Goal: Task Accomplishment & Management: Use online tool/utility

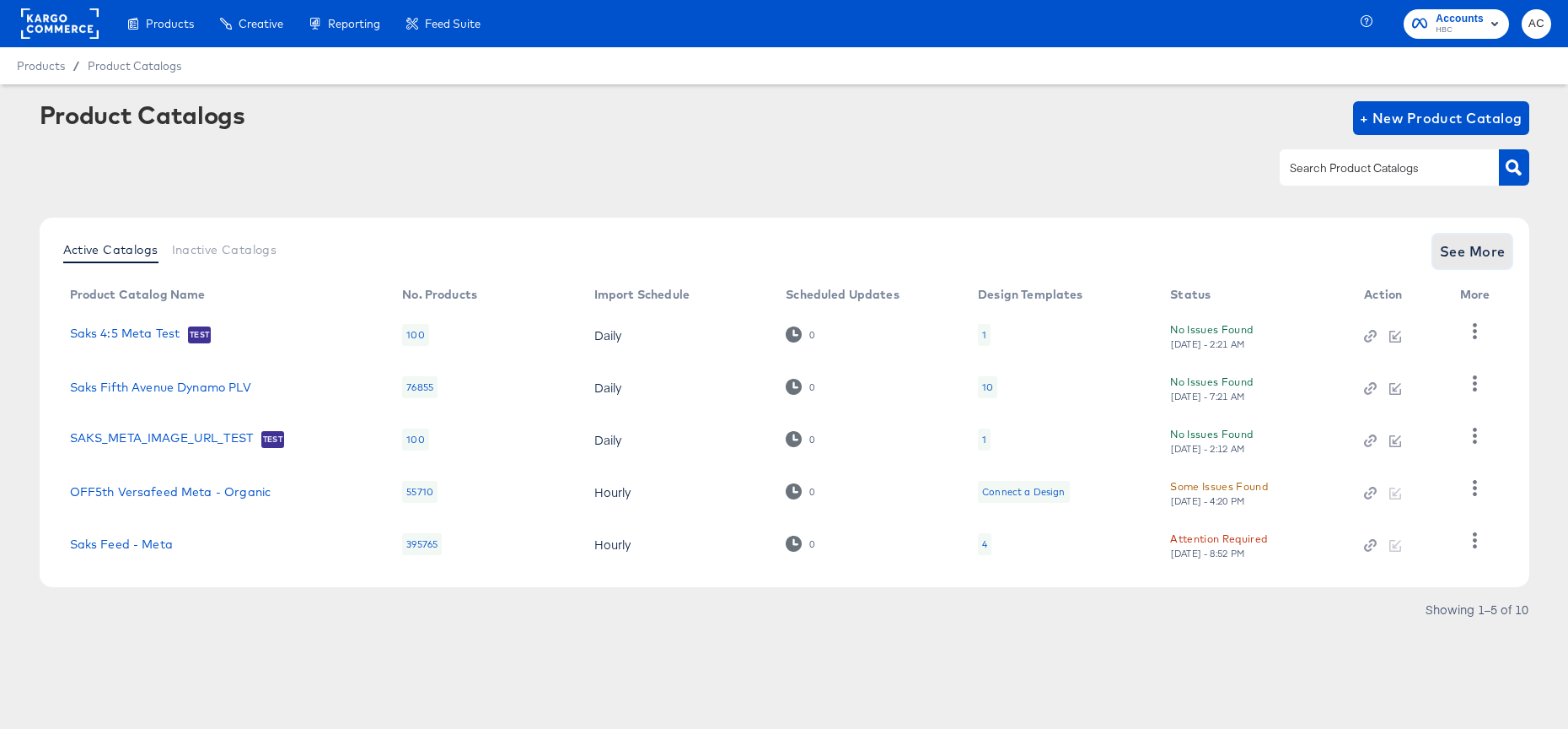
click at [1501, 244] on span "See More" at bounding box center [1472, 251] width 66 height 23
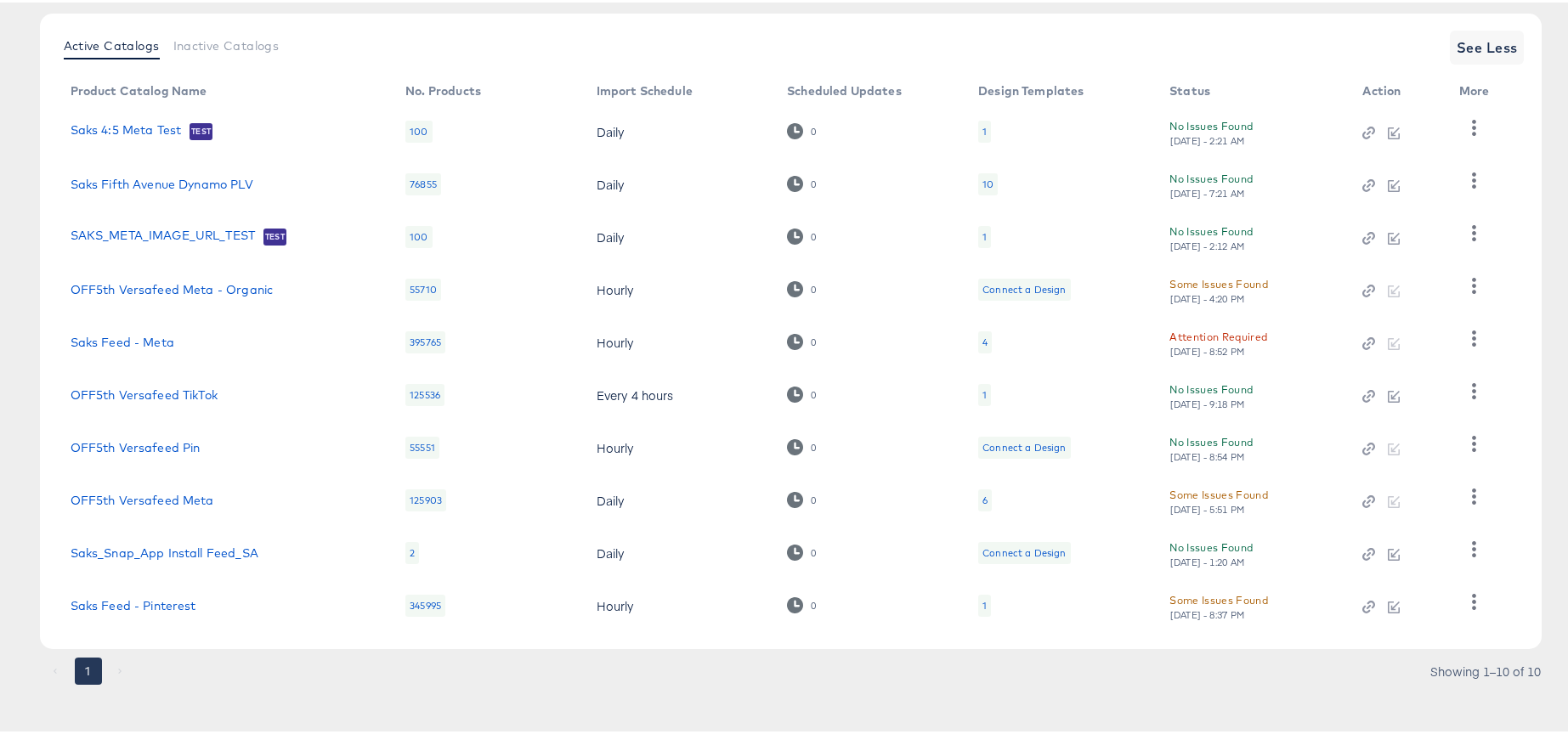
scroll to position [216, 0]
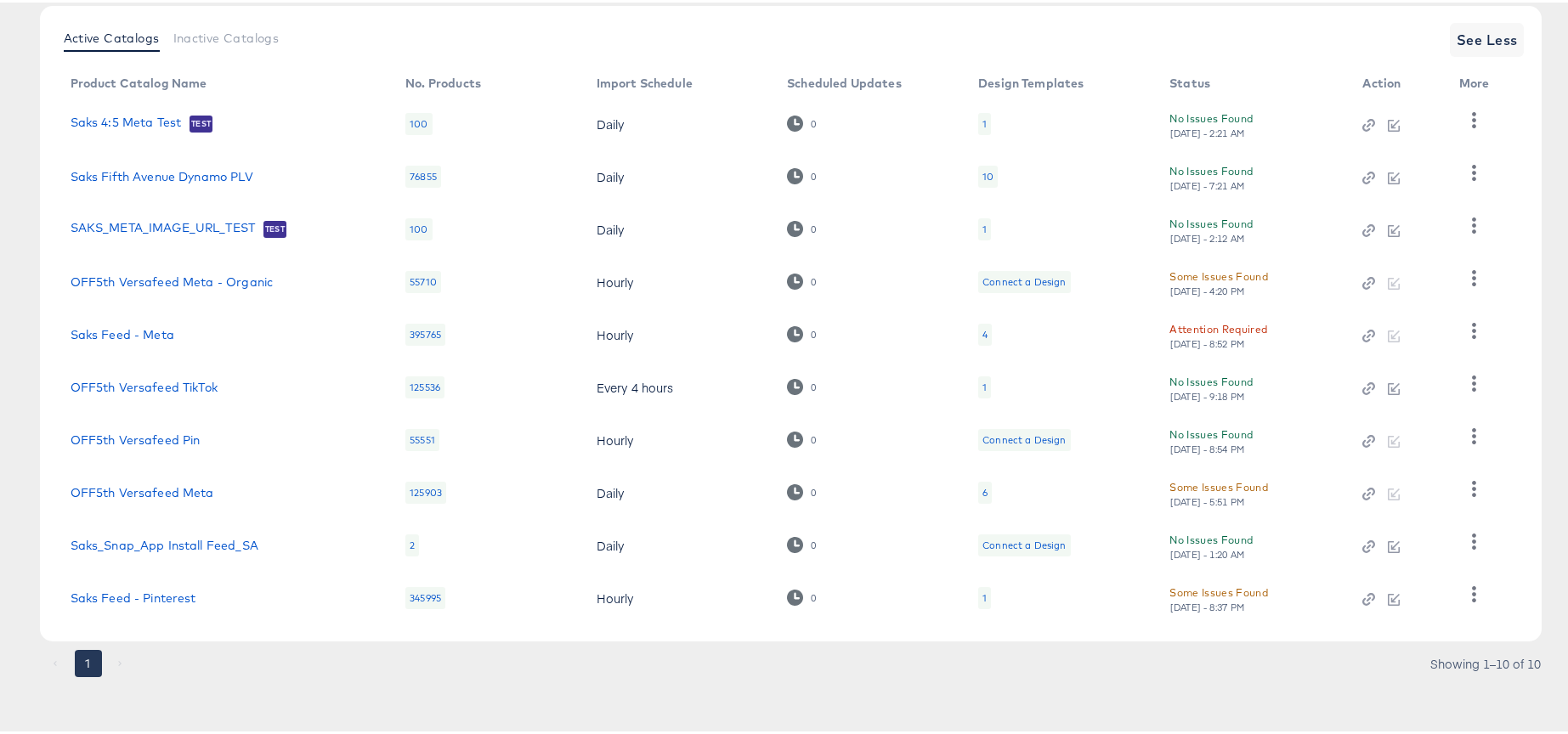
click at [1245, 485] on div "Some Issues Found" at bounding box center [1218, 484] width 98 height 17
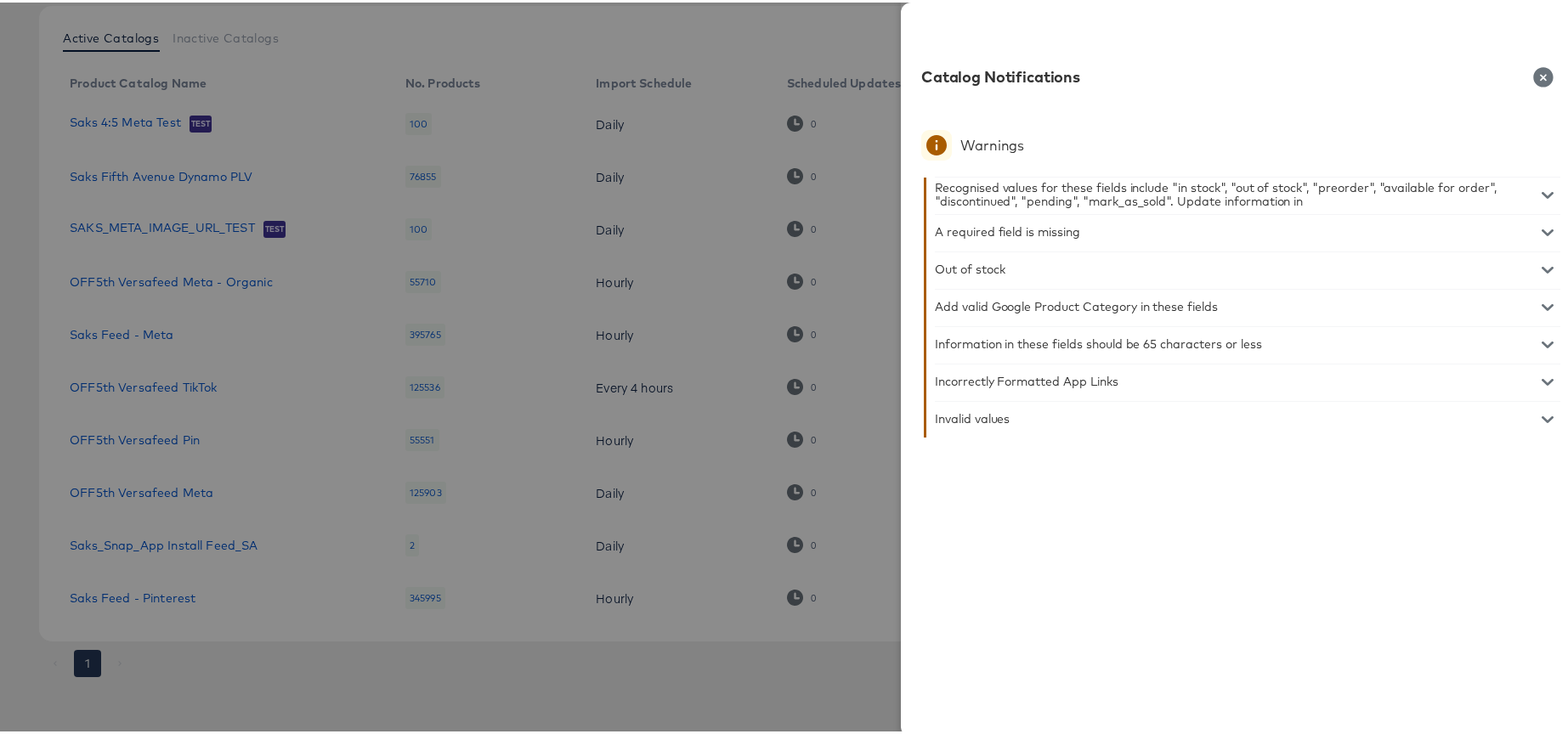
click at [1533, 71] on icon "button" at bounding box center [1543, 74] width 19 height 19
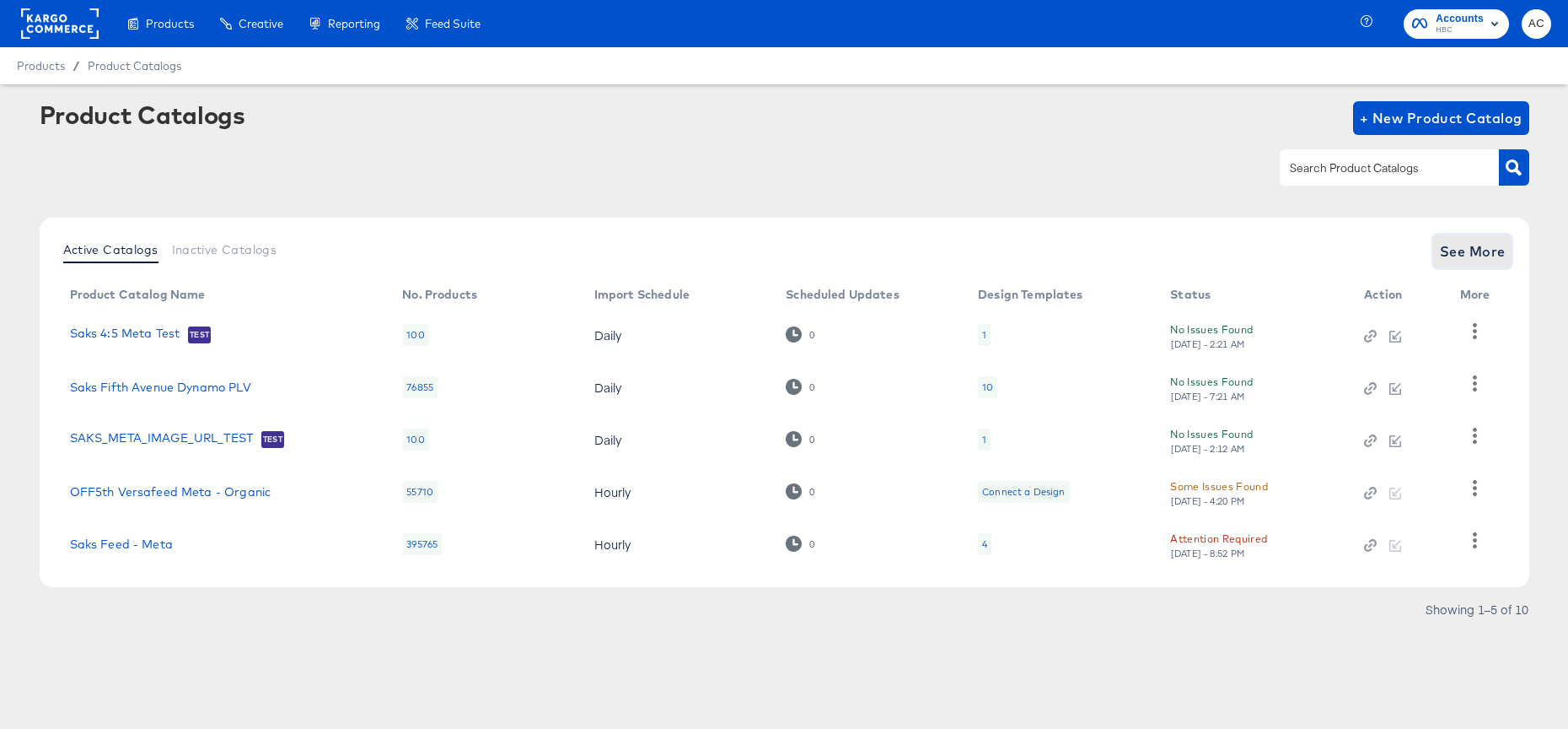
click at [1489, 249] on span "See More" at bounding box center [1472, 251] width 66 height 23
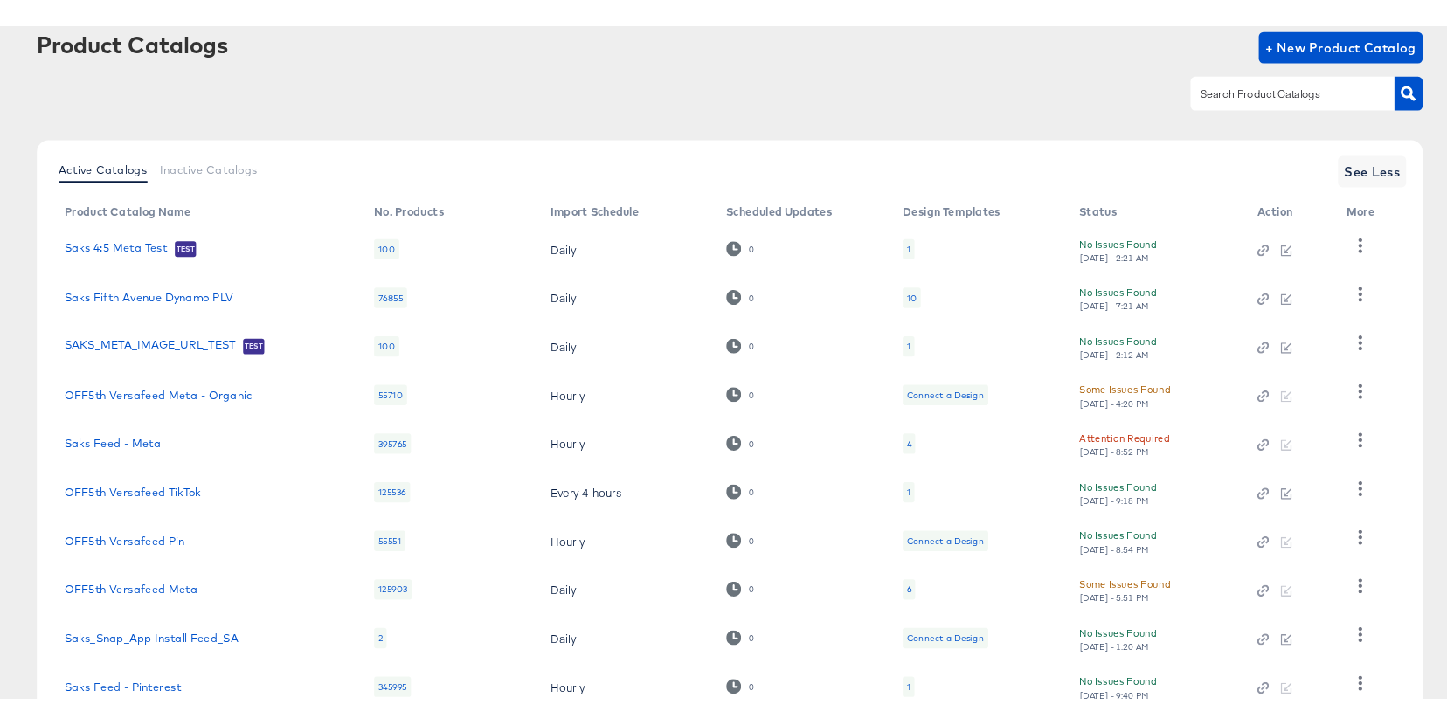
scroll to position [101, 0]
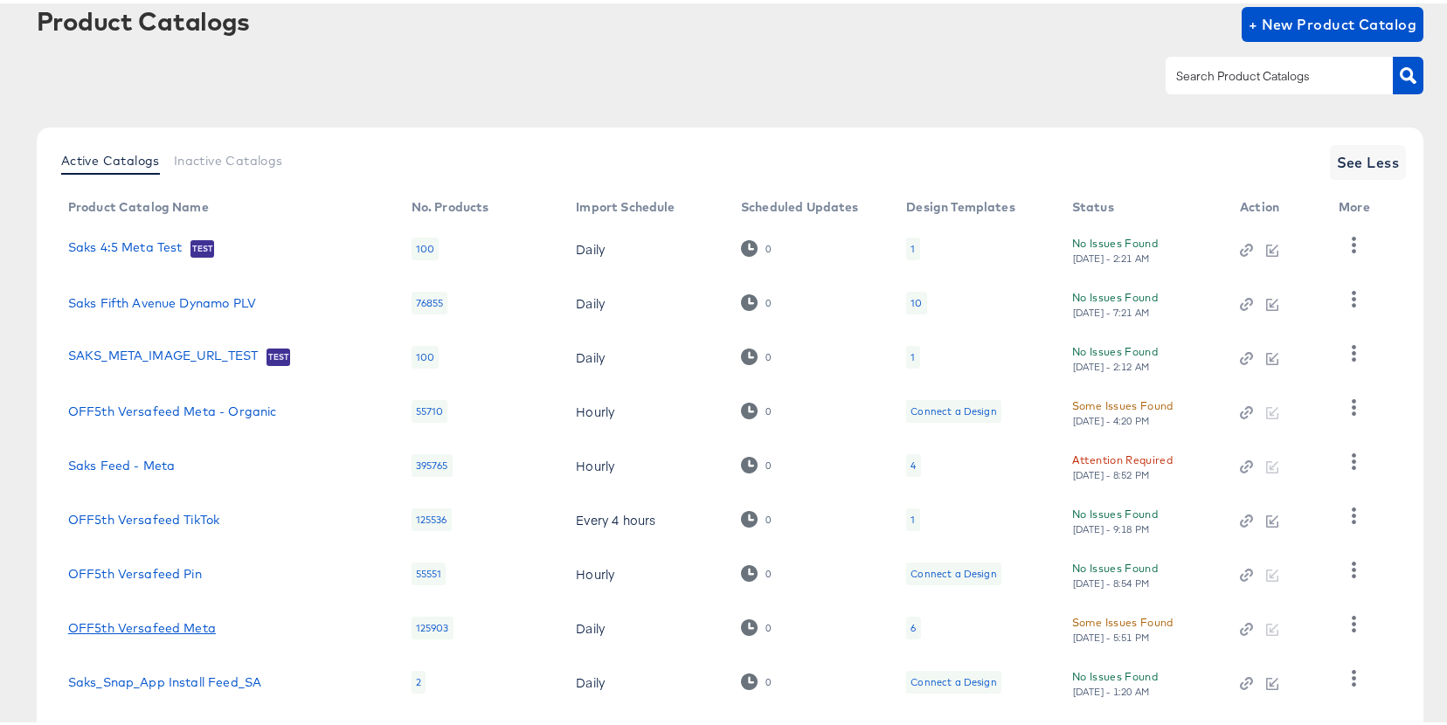
click at [184, 625] on link "OFF5th Versafeed Meta" at bounding box center [142, 625] width 148 height 14
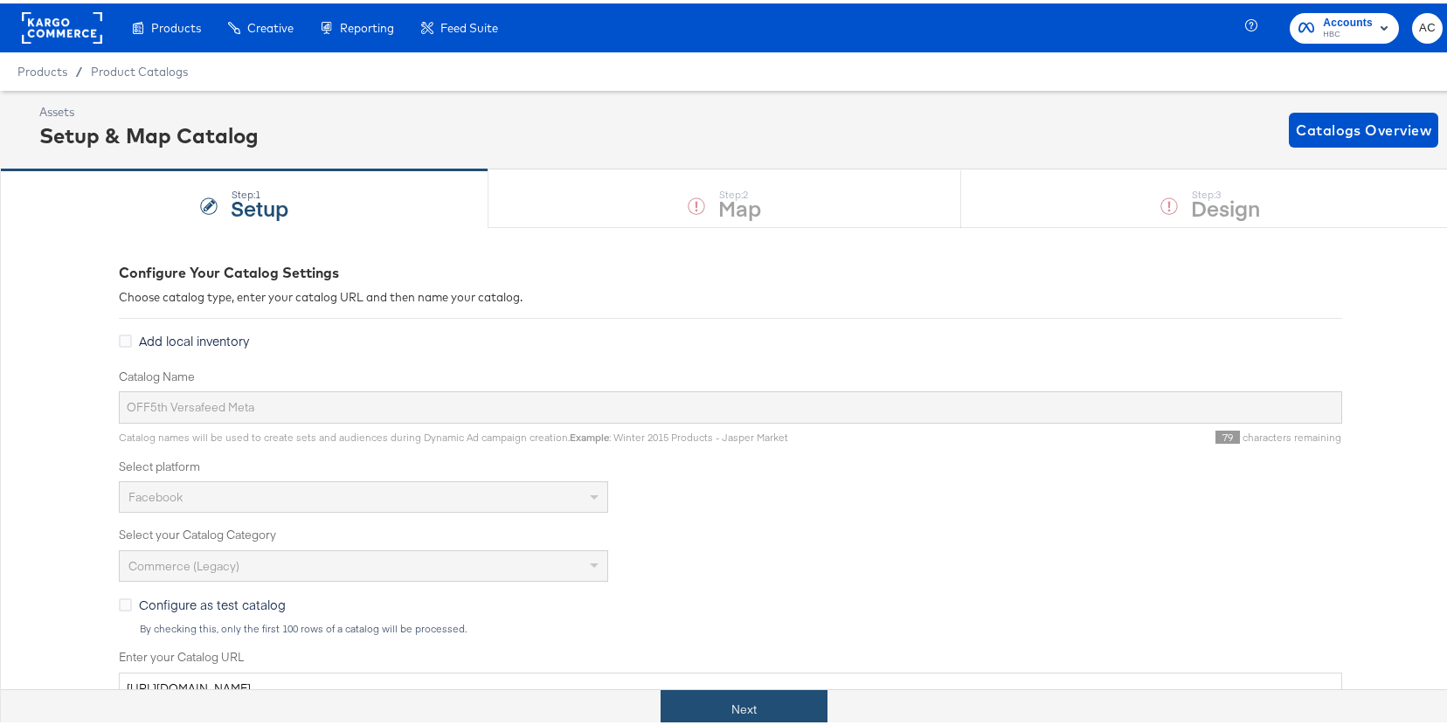
click at [734, 709] on button "Next" at bounding box center [743, 706] width 167 height 39
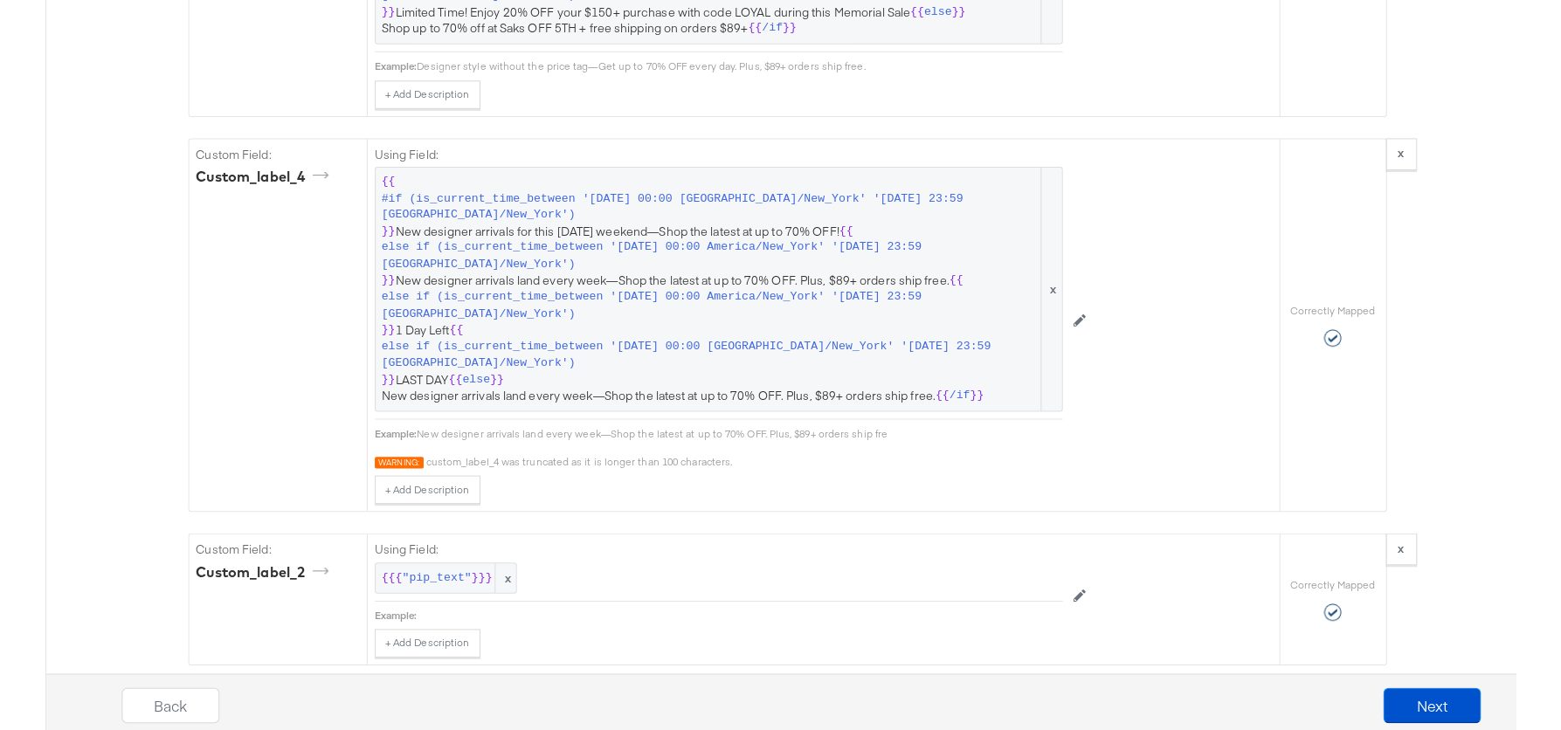
scroll to position [3039, 0]
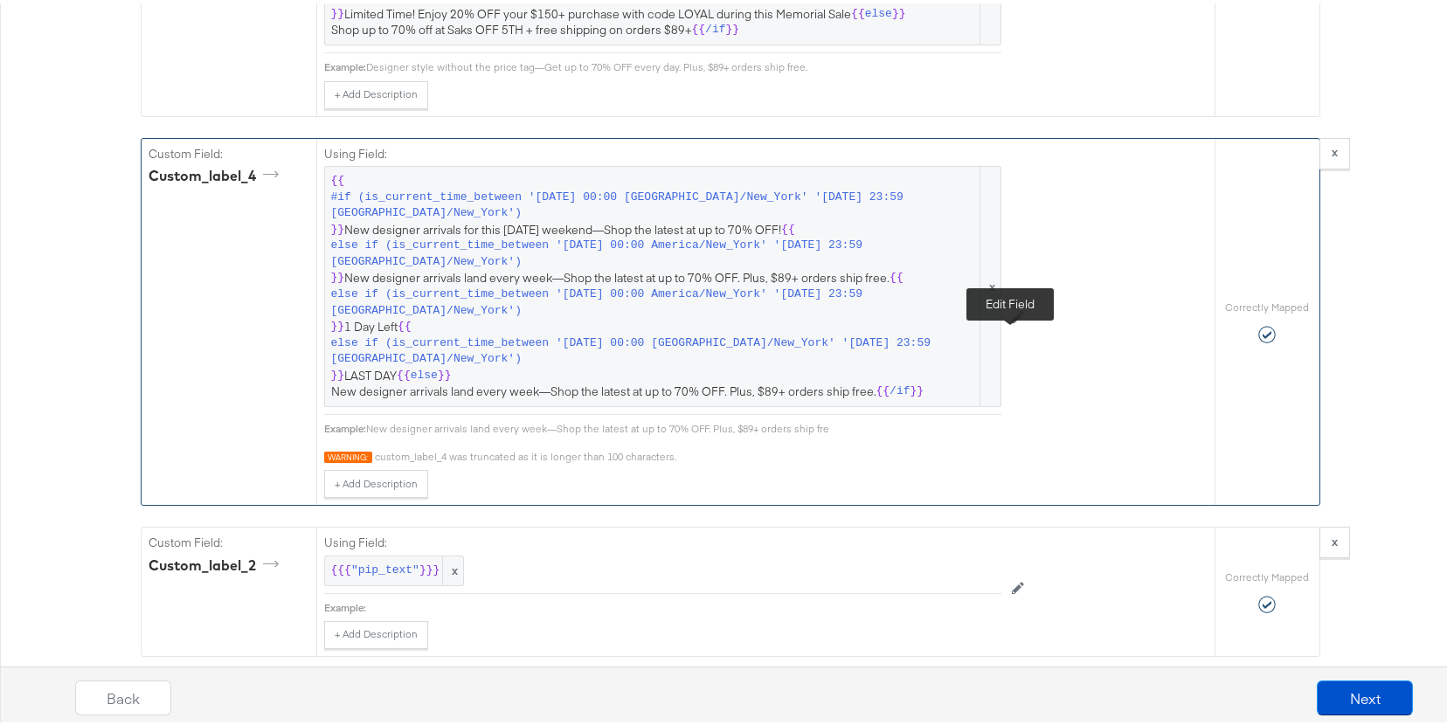
click at [1013, 320] on icon at bounding box center [1018, 314] width 12 height 12
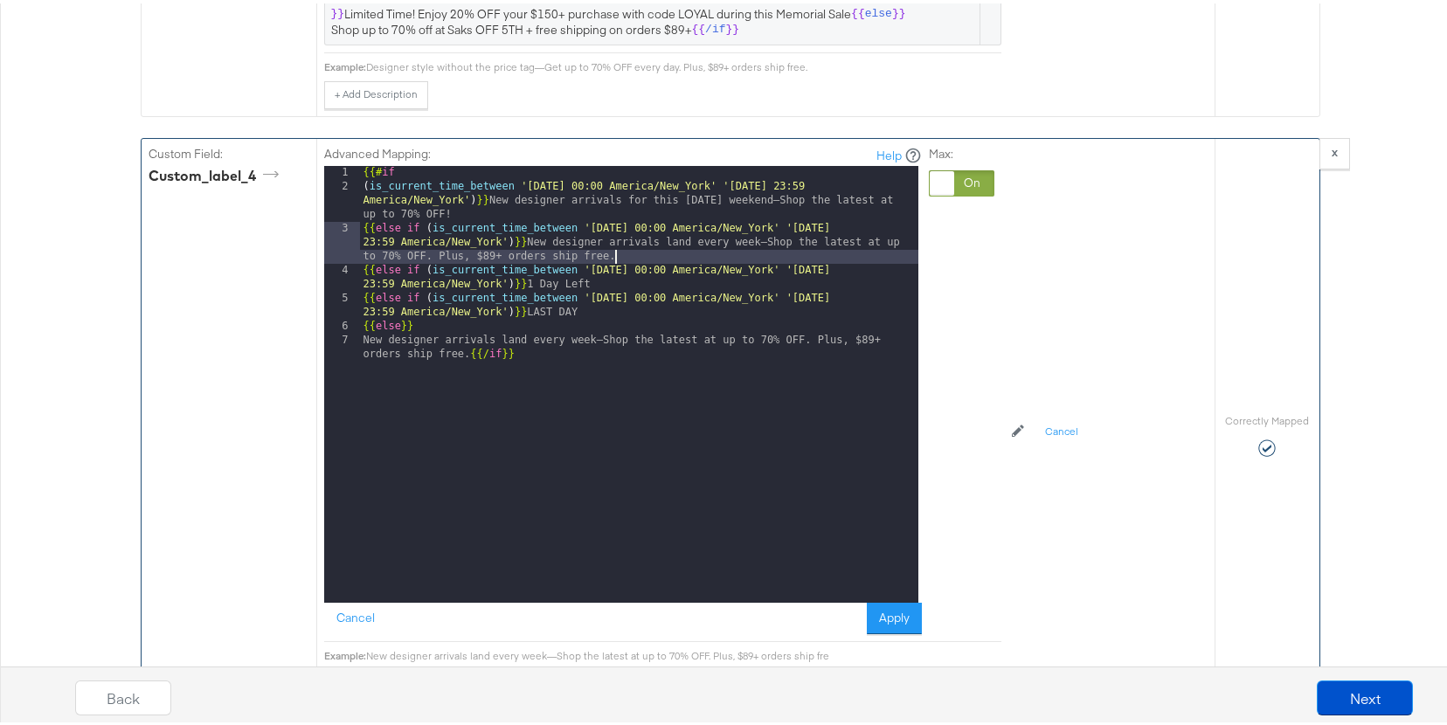
click at [635, 278] on div "{{# if ( is_current_time_between '2025-08-28 00:00 America/New_York' '2025-09-0…" at bounding box center [639, 401] width 558 height 479
click at [356, 631] on button "Cancel" at bounding box center [355, 614] width 63 height 31
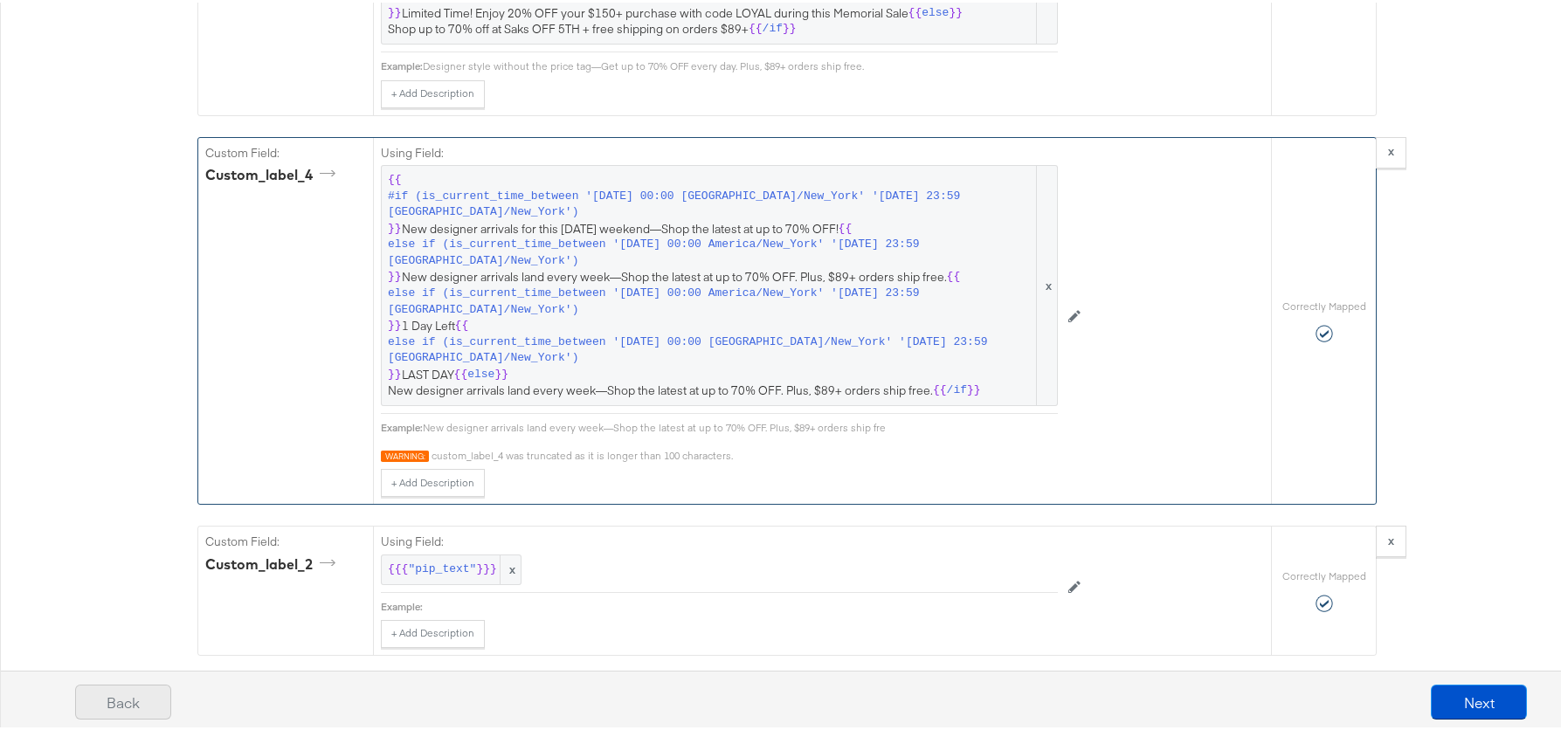
click at [121, 697] on button "Back" at bounding box center [123, 699] width 96 height 35
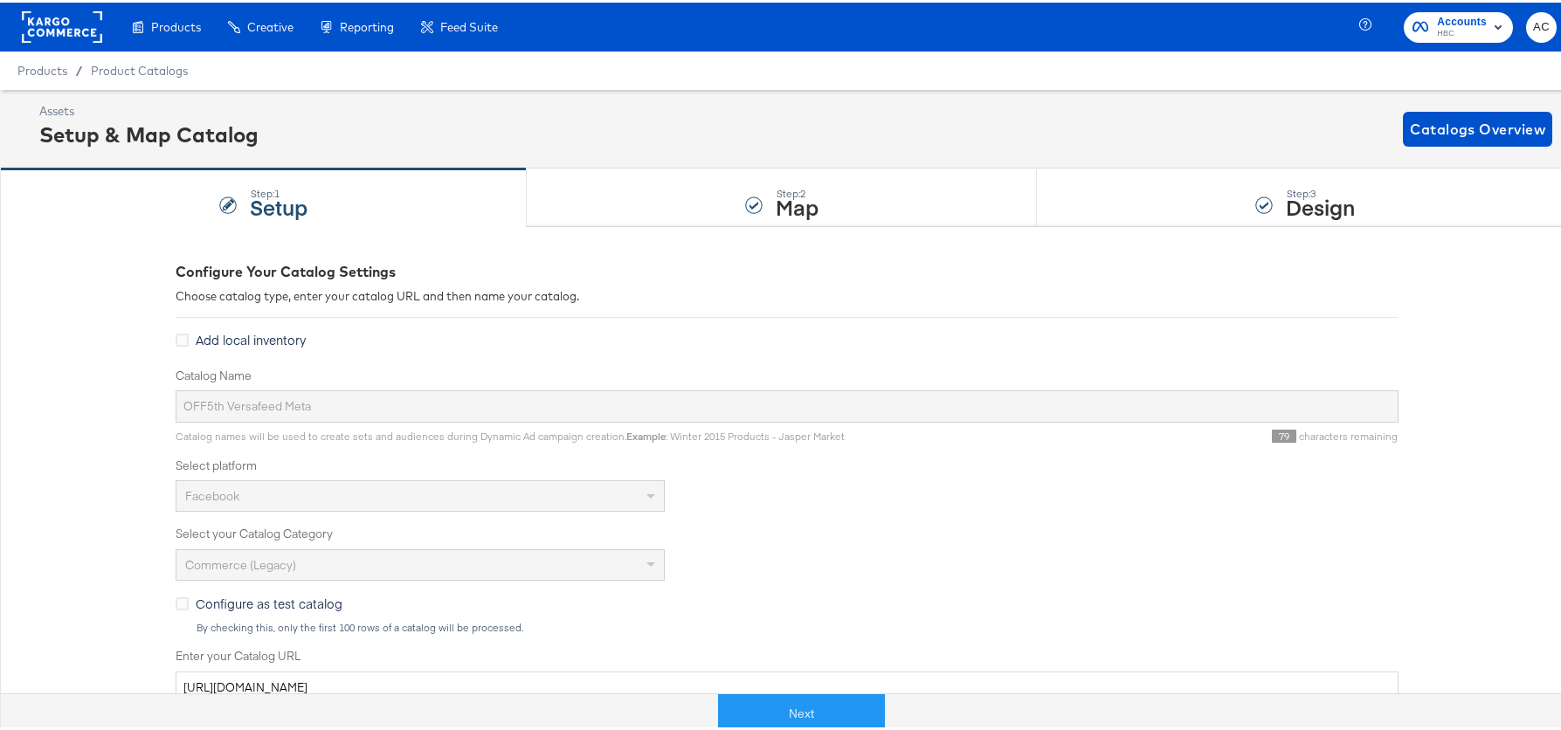
click at [92, 21] on rect at bounding box center [62, 24] width 80 height 31
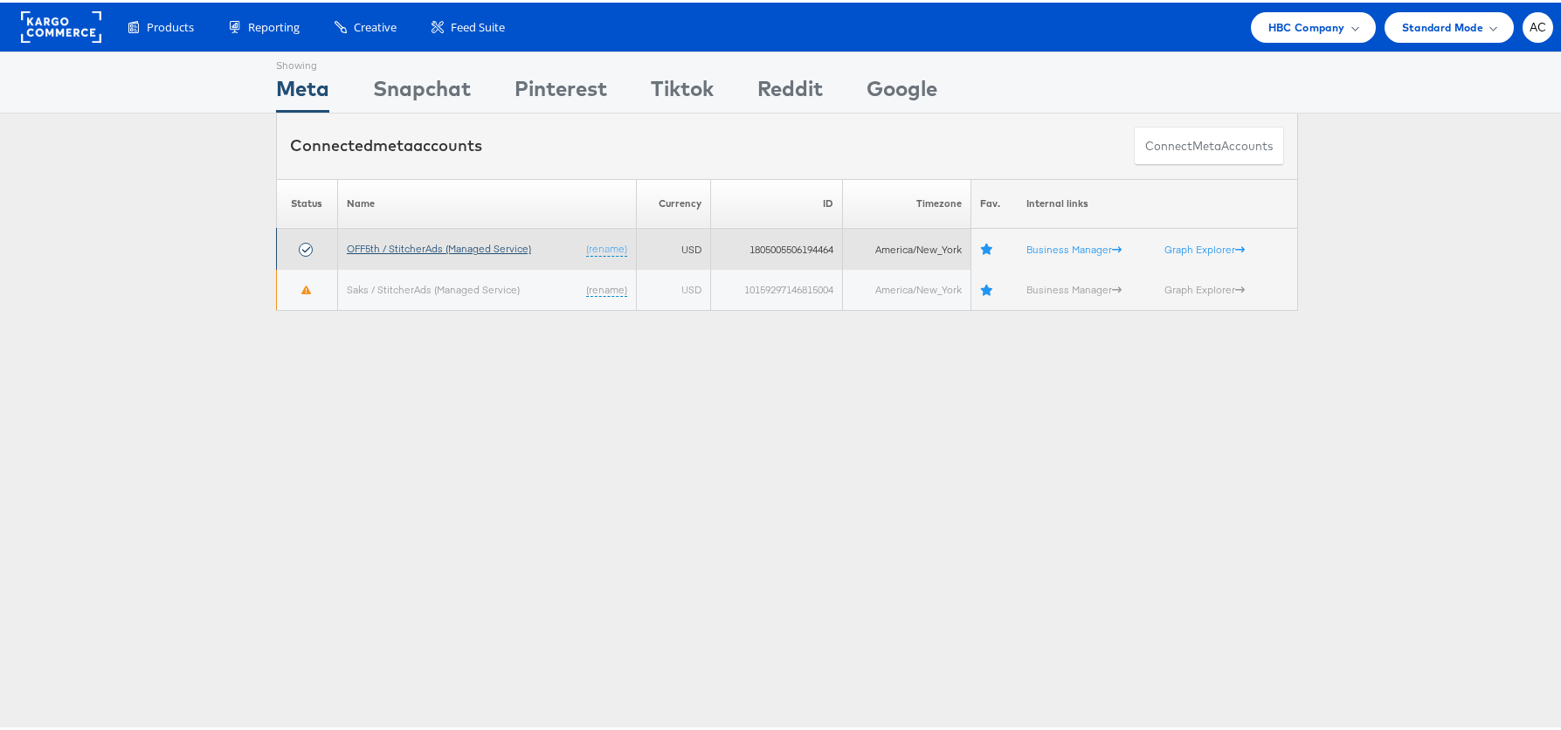
click at [465, 245] on link "OFF5th / StitcherAds (Managed Service)" at bounding box center [439, 245] width 184 height 13
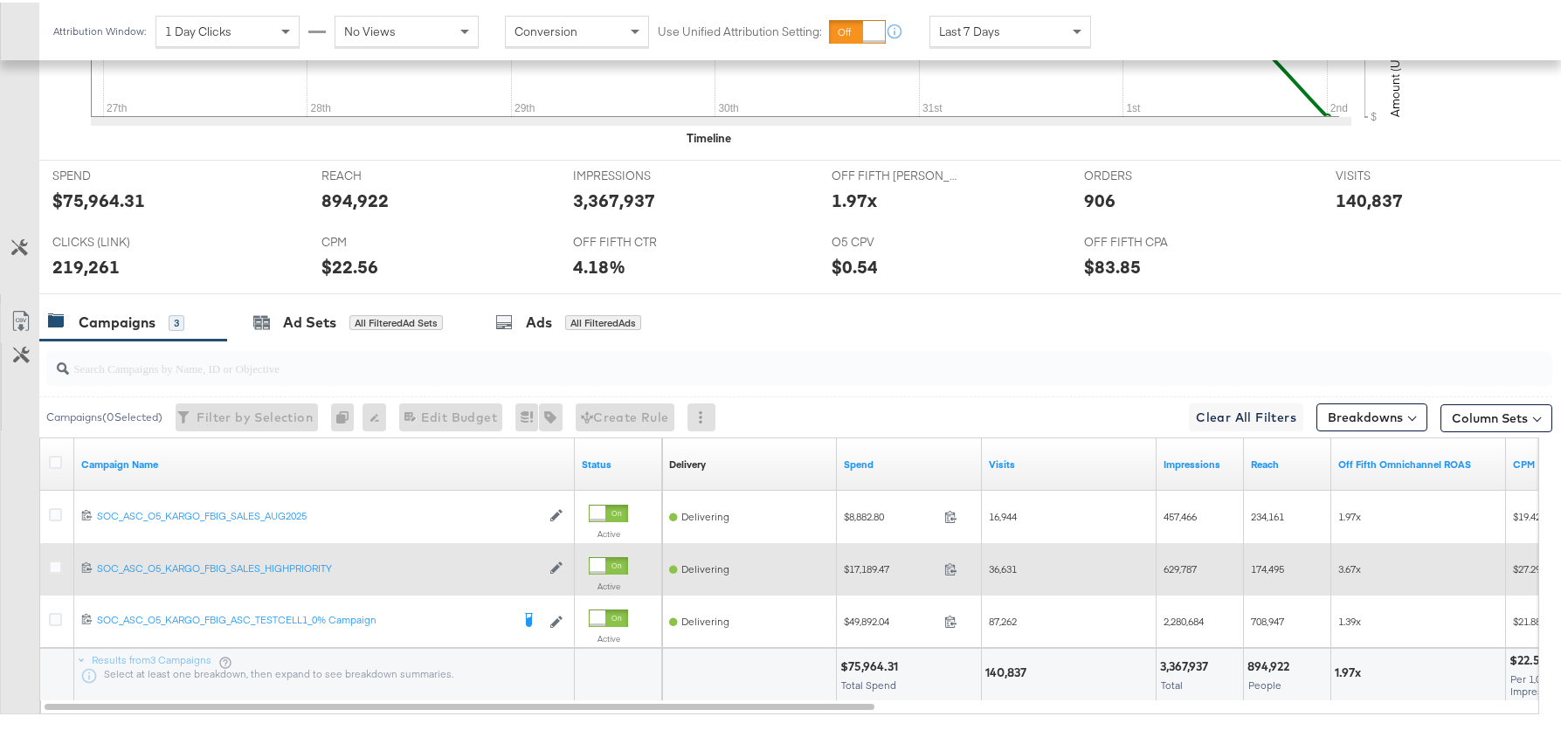
scroll to position [739, 0]
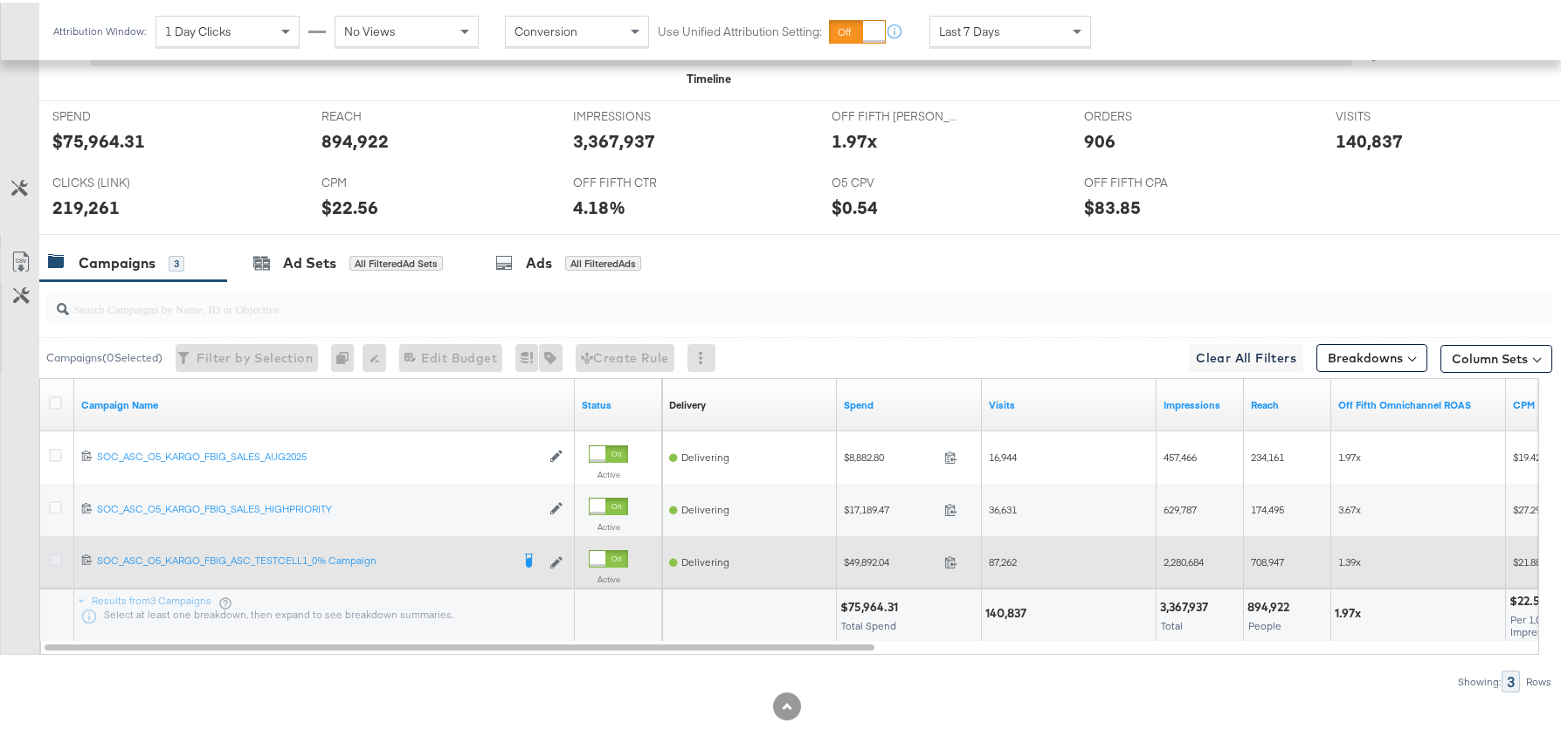
click at [59, 555] on icon at bounding box center [55, 557] width 13 height 13
click at [0, 0] on input "checkbox" at bounding box center [0, 0] width 0 height 0
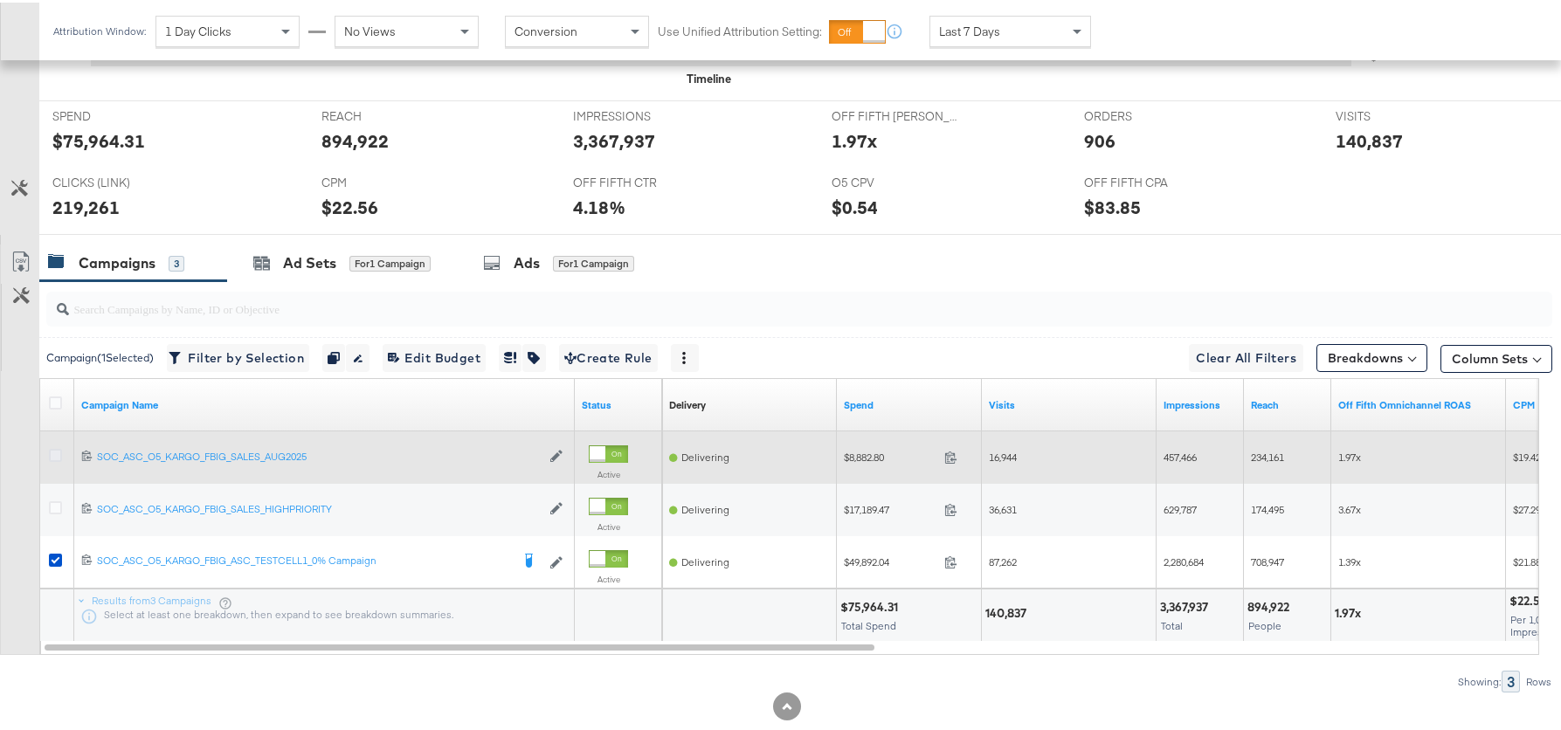
click at [61, 452] on icon at bounding box center [55, 452] width 13 height 13
click at [0, 0] on input "checkbox" at bounding box center [0, 0] width 0 height 0
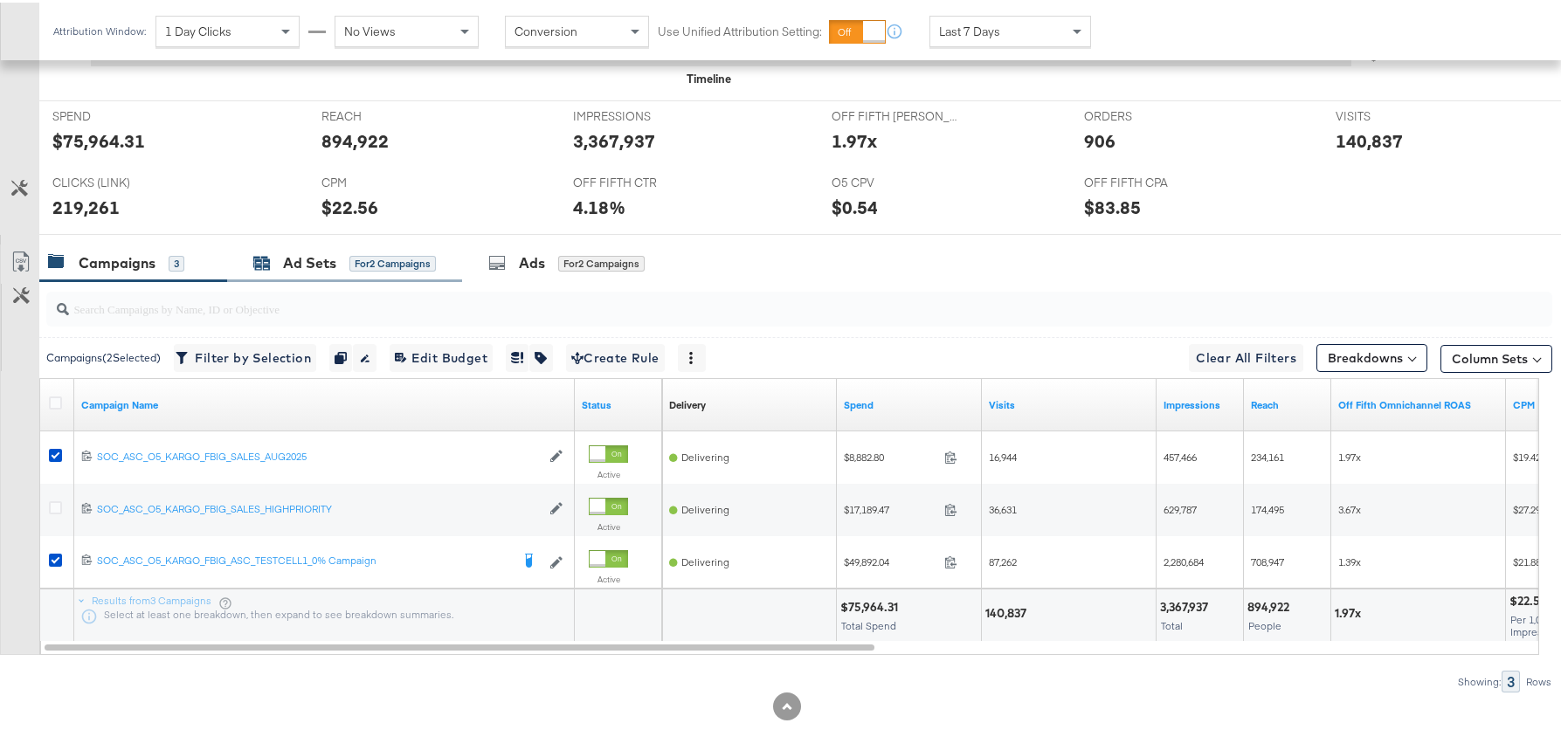
click at [300, 269] on div "Ad Sets" at bounding box center [309, 261] width 53 height 20
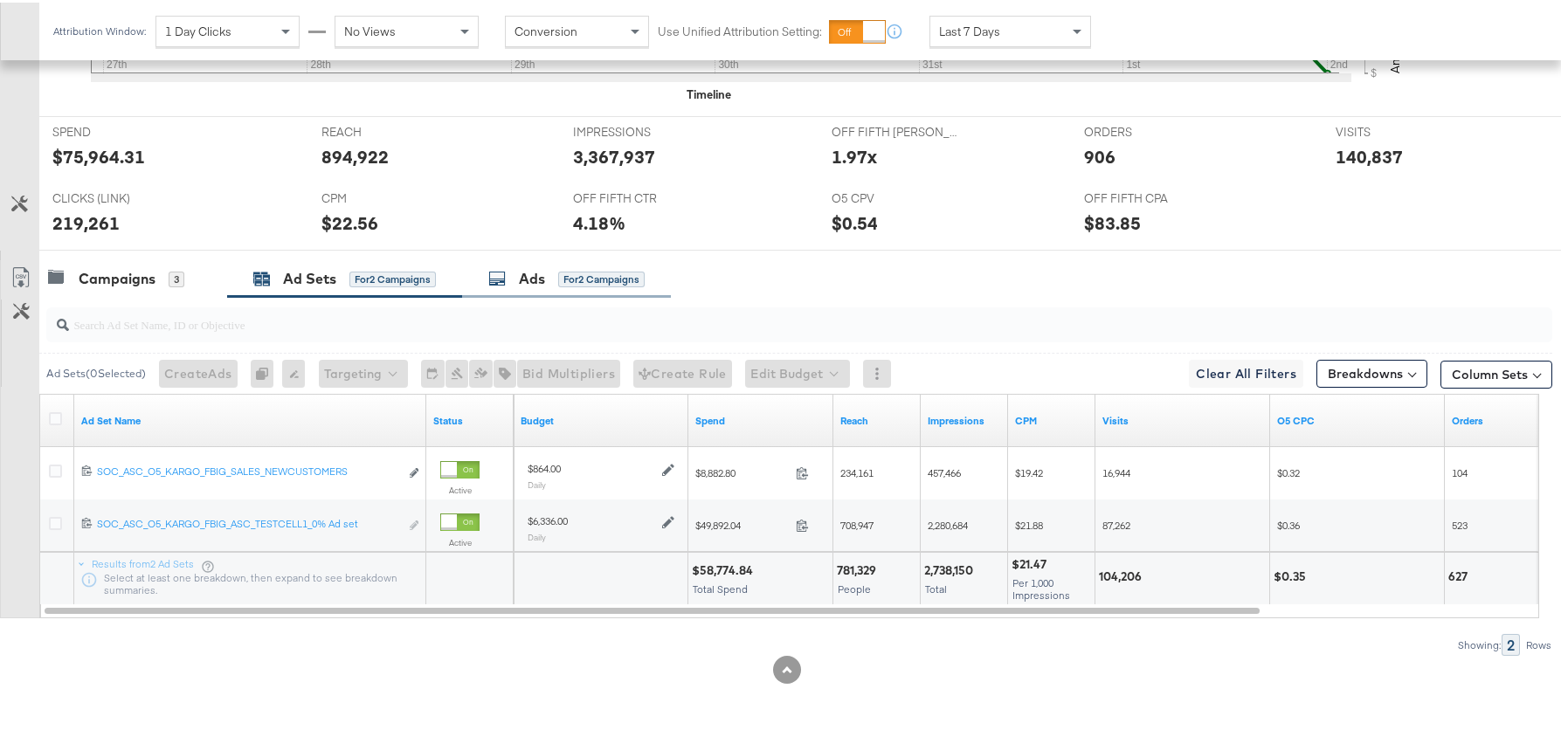
click at [516, 285] on div "Ads for 2 Campaigns" at bounding box center [566, 276] width 156 height 20
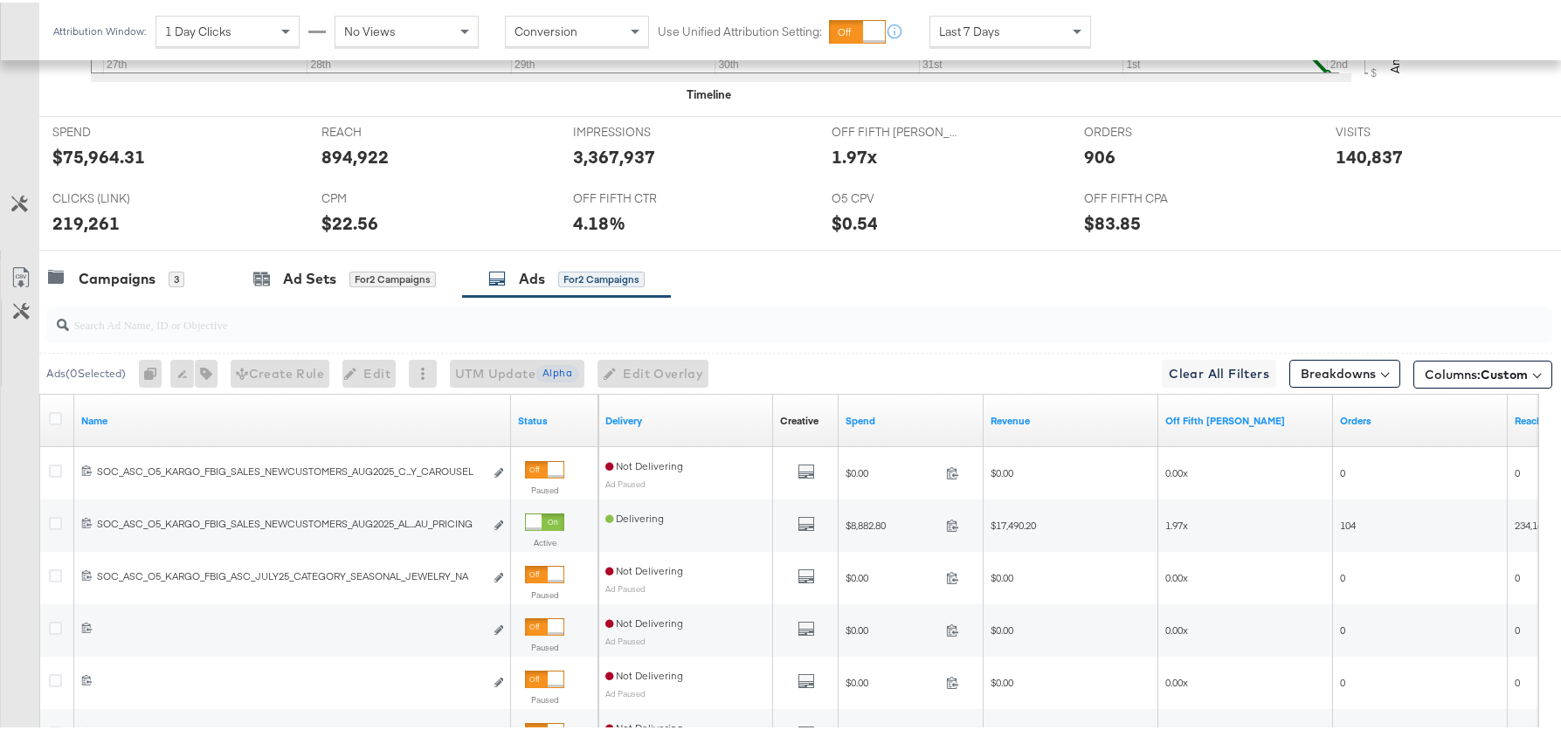
scroll to position [739, 0]
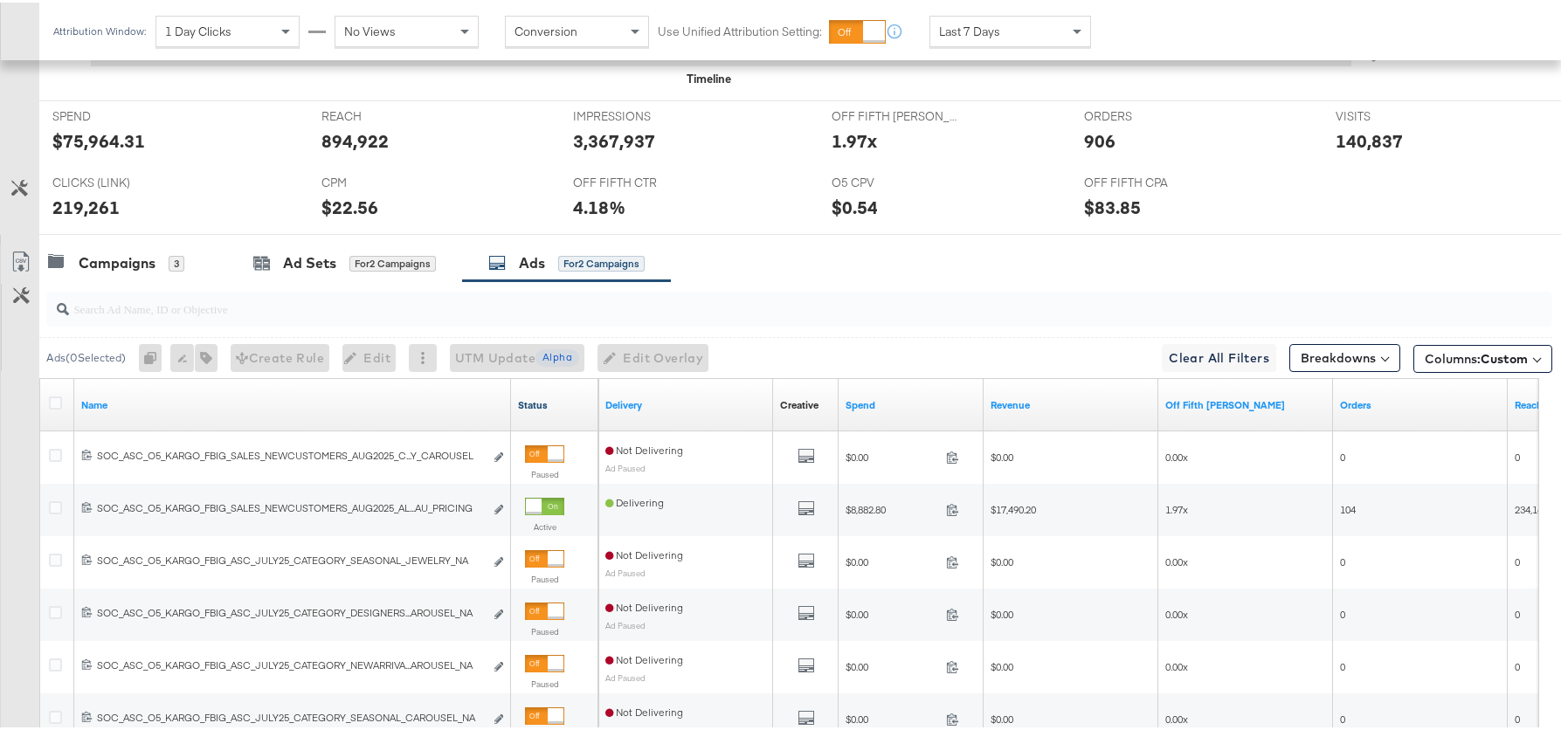
click at [537, 399] on link "Status" at bounding box center [554, 403] width 73 height 14
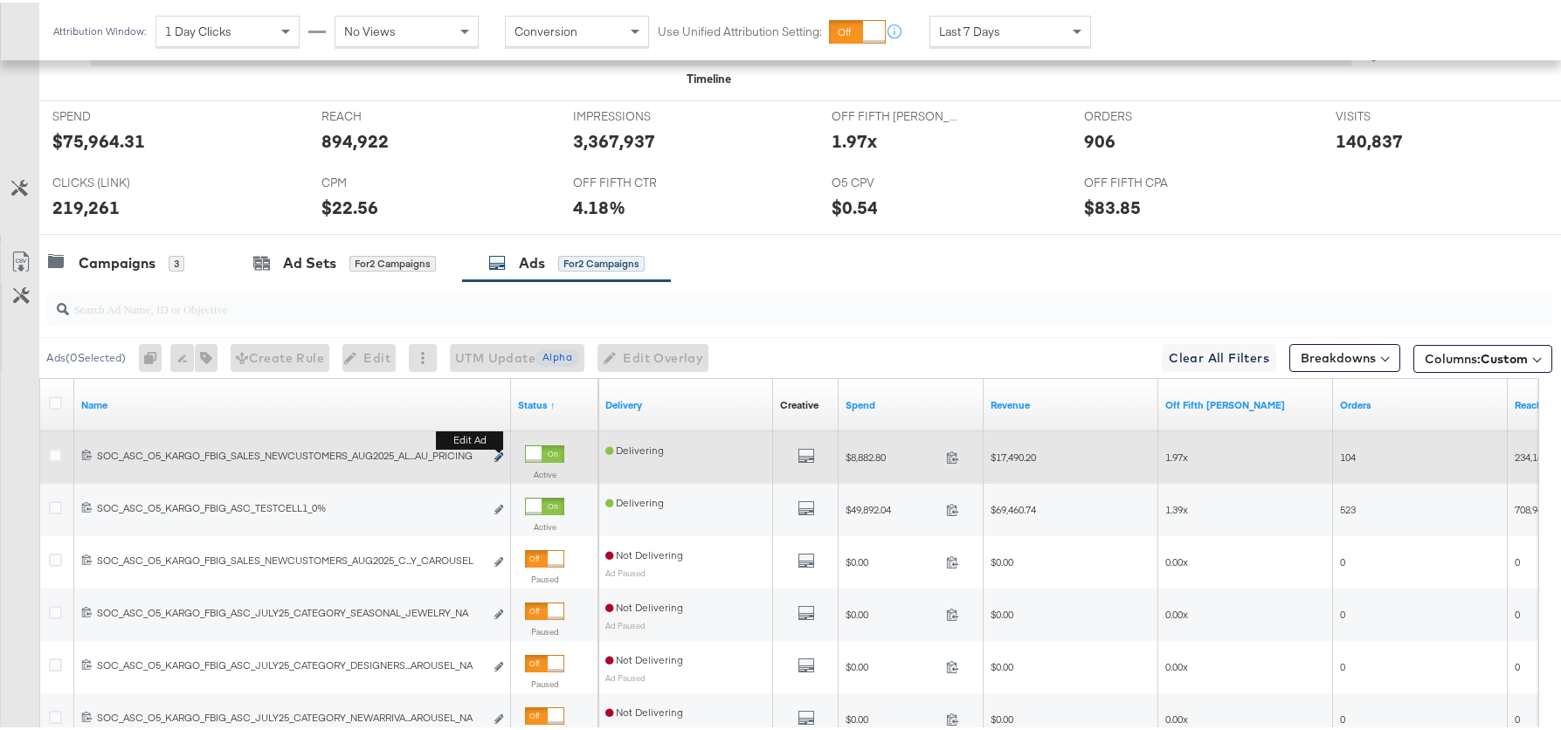
click at [500, 454] on icon "link" at bounding box center [498, 455] width 9 height 10
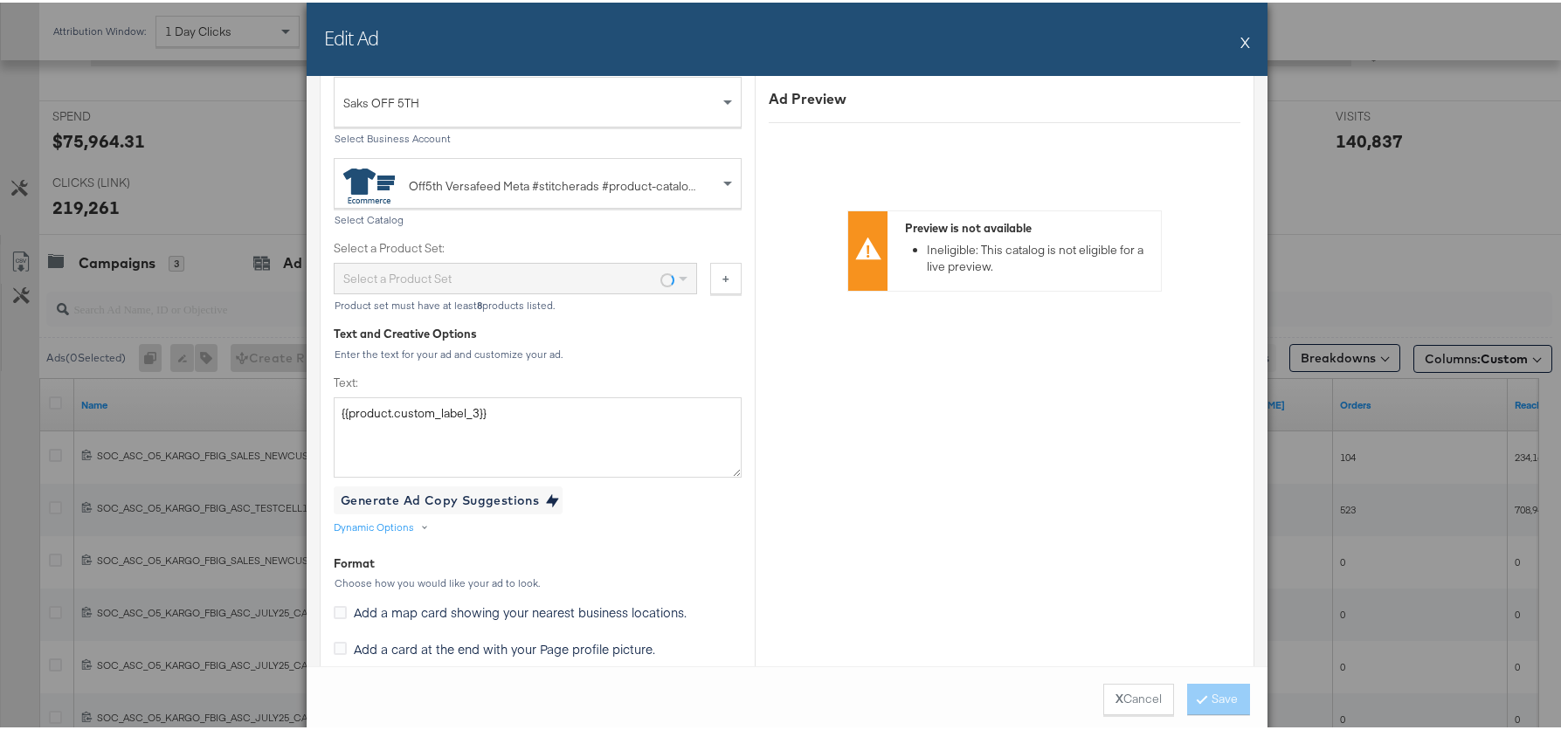
scroll to position [648, 0]
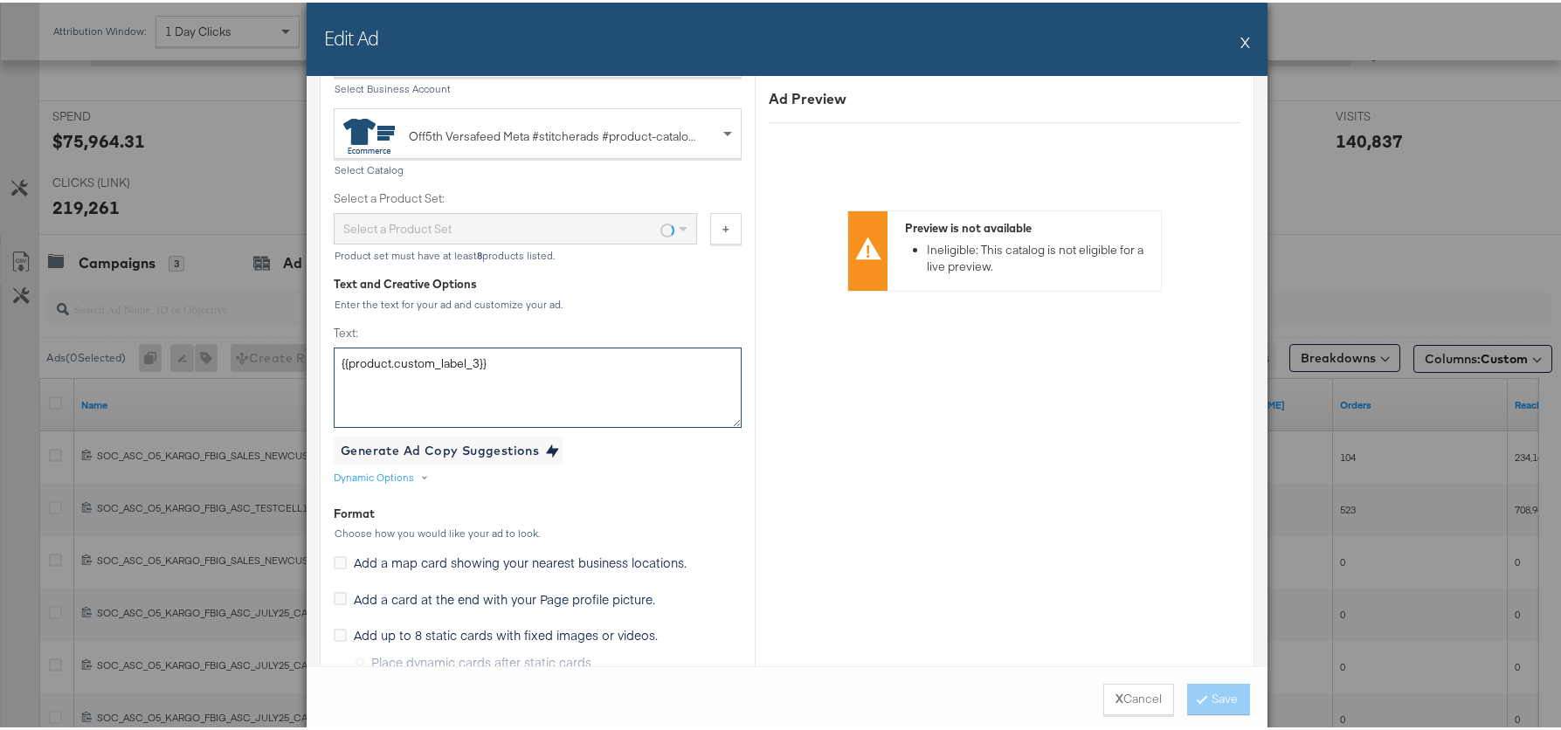
click at [548, 366] on textarea "{{product.custom_label_3}}" at bounding box center [538, 385] width 408 height 80
drag, startPoint x: 548, startPoint y: 366, endPoint x: 326, endPoint y: 364, distance: 221.9
click at [334, 364] on textarea "{{product.custom_label_3}}" at bounding box center [538, 385] width 408 height 80
paste textarea "Designer style without the price tag—Get up to 70% OFF every day. Plus, $89+ or…"
type textarea "Designer style without the price tag—Get up to 70% OFF every day. Plus, $89+ or…"
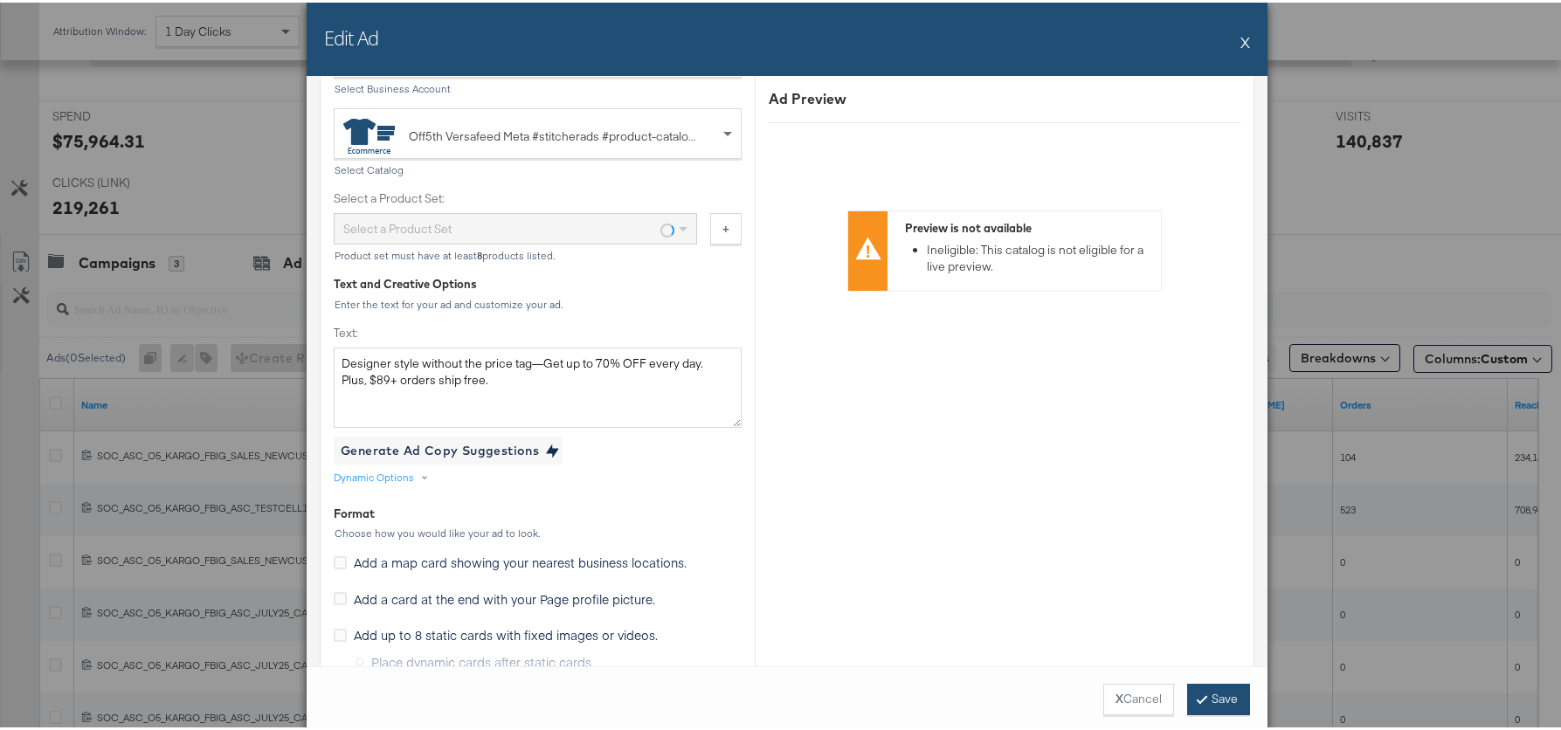
click at [1214, 692] on button "Save" at bounding box center [1218, 696] width 63 height 31
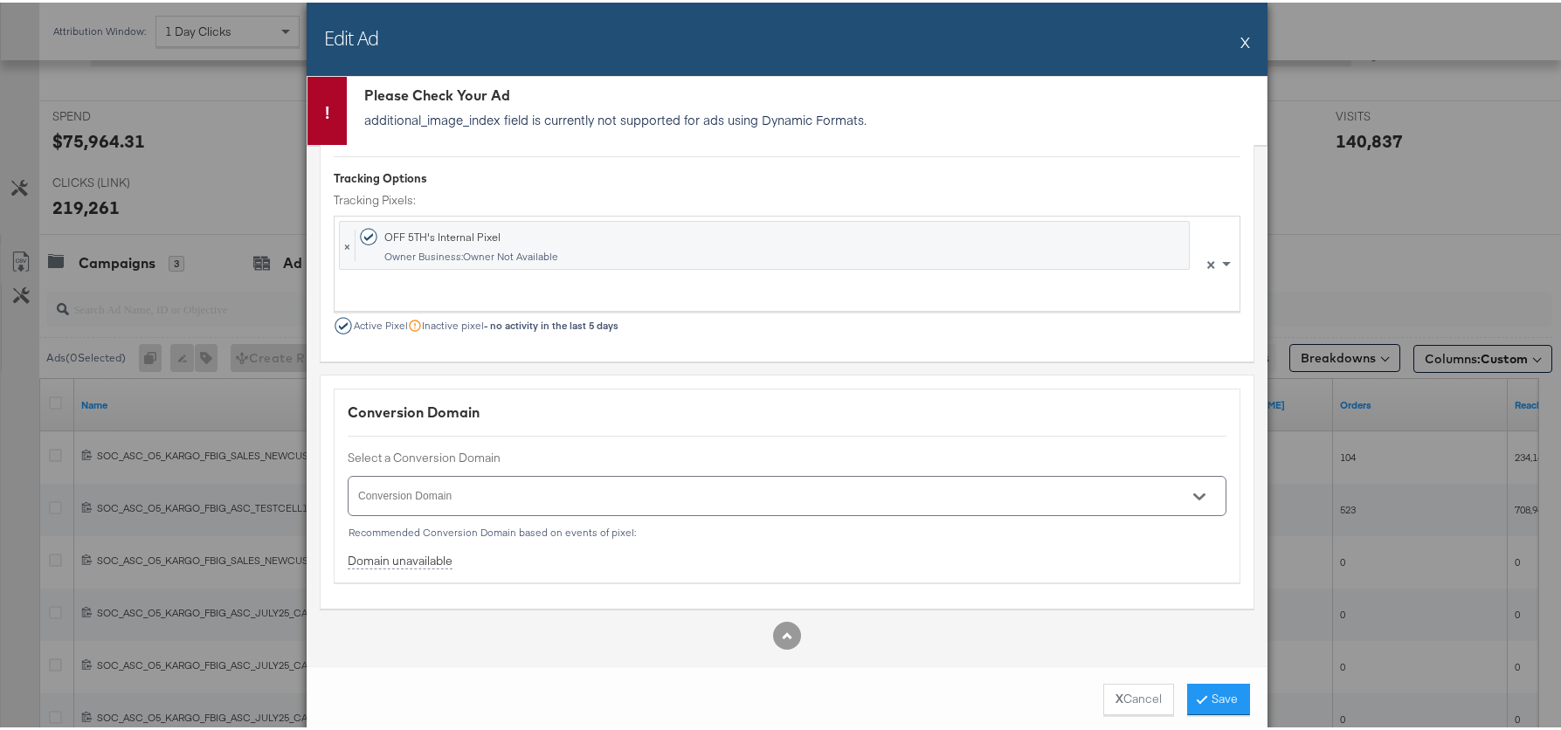
scroll to position [2529, 0]
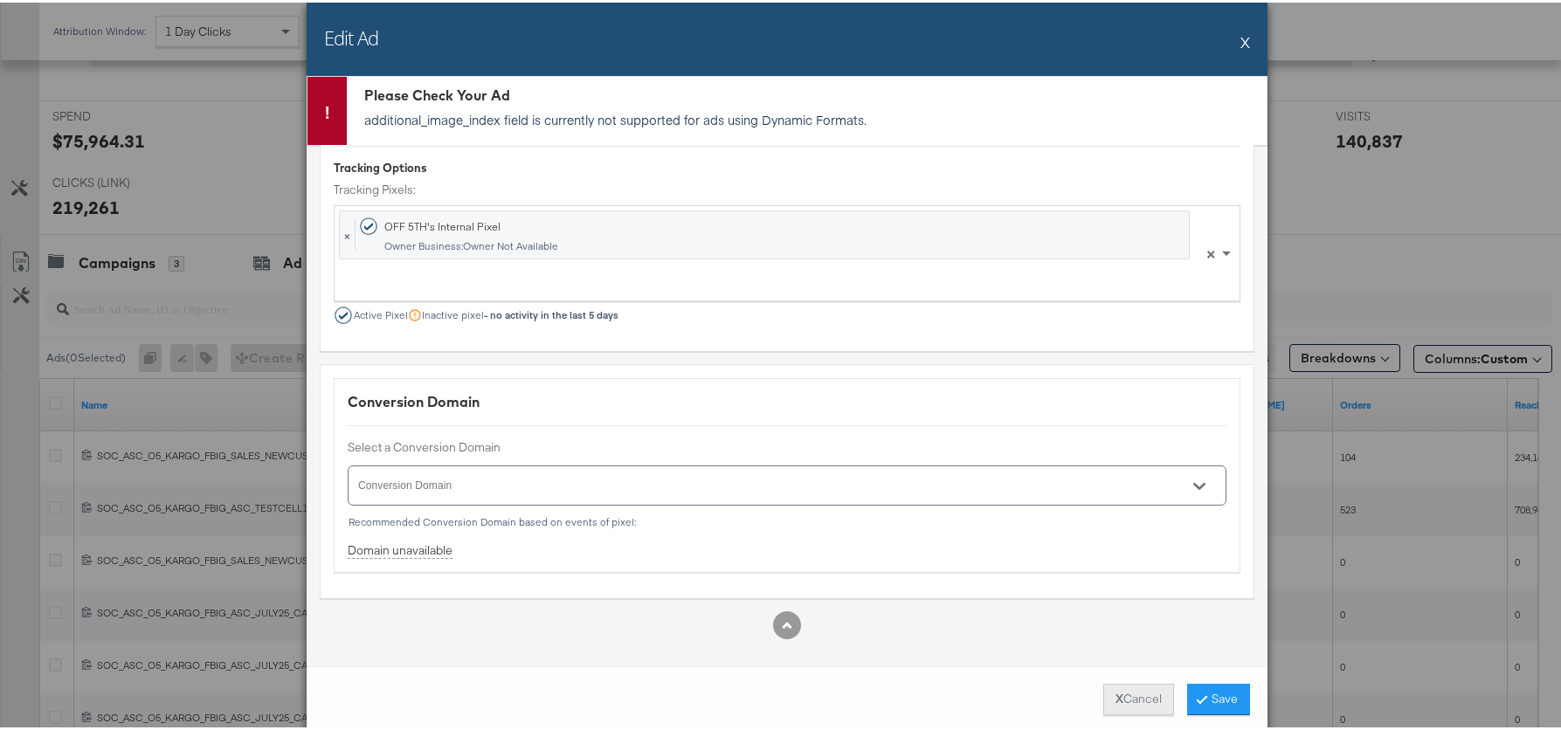
click at [1121, 698] on button "X Cancel" at bounding box center [1138, 696] width 71 height 31
